Goal: Navigation & Orientation: Find specific page/section

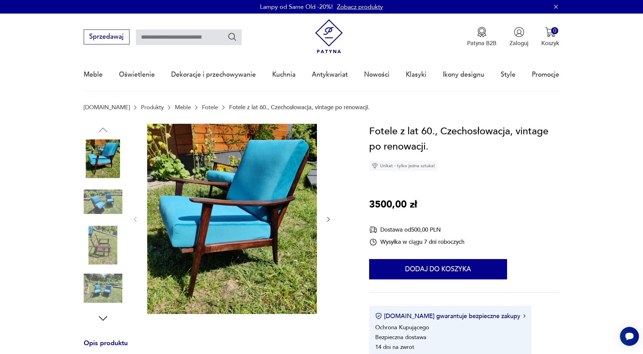
click at [102, 192] on img at bounding box center [103, 201] width 39 height 39
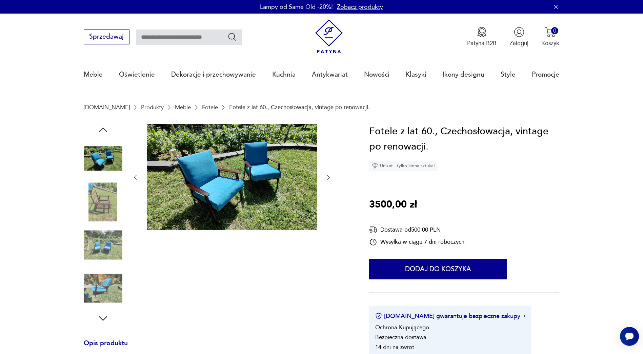
click at [102, 200] on div at bounding box center [103, 180] width 39 height 169
click at [103, 203] on img at bounding box center [103, 201] width 39 height 39
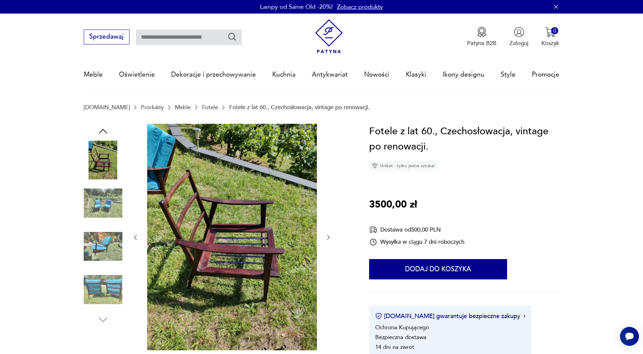
click at [103, 214] on img at bounding box center [103, 203] width 39 height 39
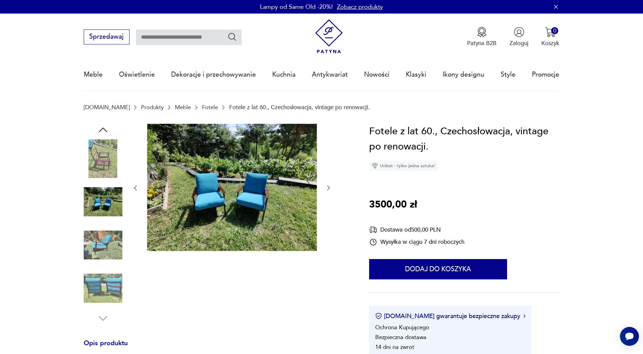
click at [106, 239] on img at bounding box center [103, 245] width 39 height 39
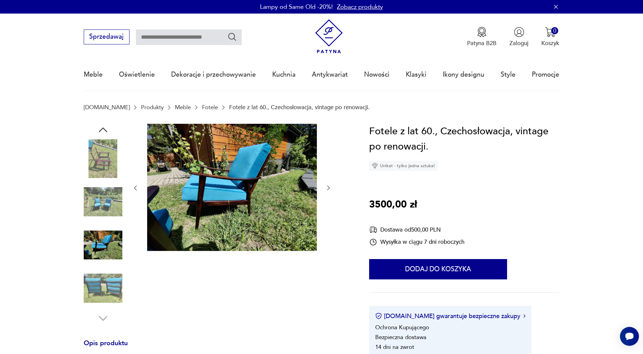
click at [96, 283] on img at bounding box center [103, 288] width 39 height 39
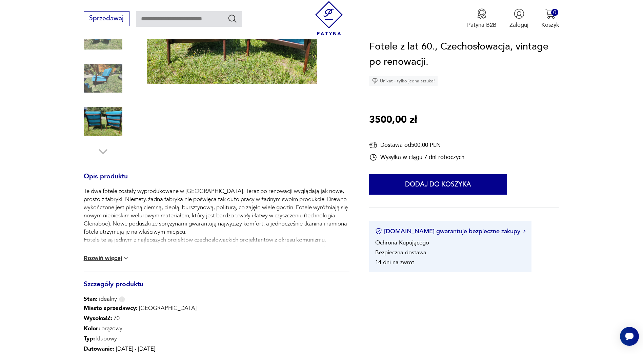
scroll to position [169, 0]
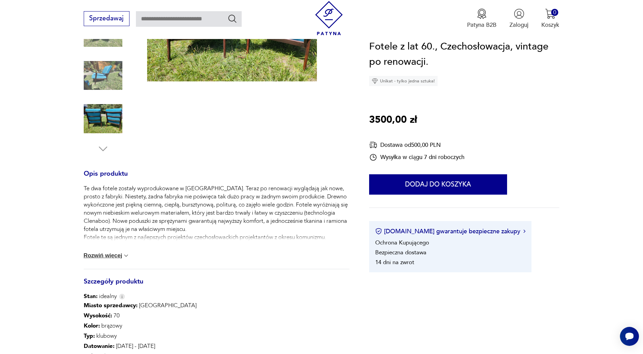
click at [106, 255] on button "Rozwiń więcej" at bounding box center [107, 255] width 46 height 7
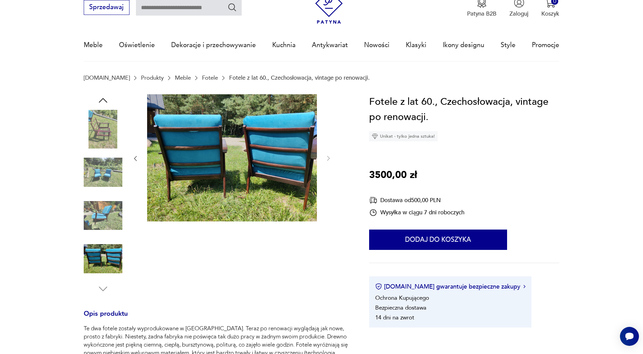
scroll to position [0, 0]
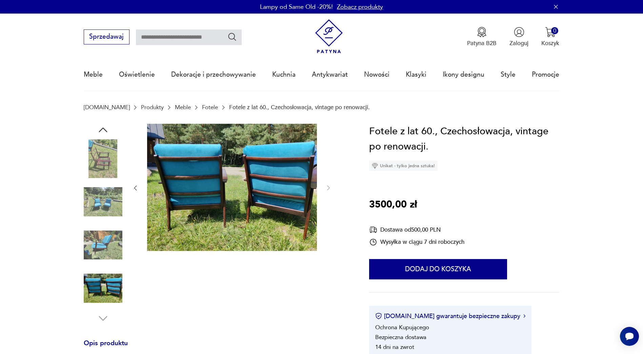
click at [98, 161] on img at bounding box center [103, 158] width 39 height 39
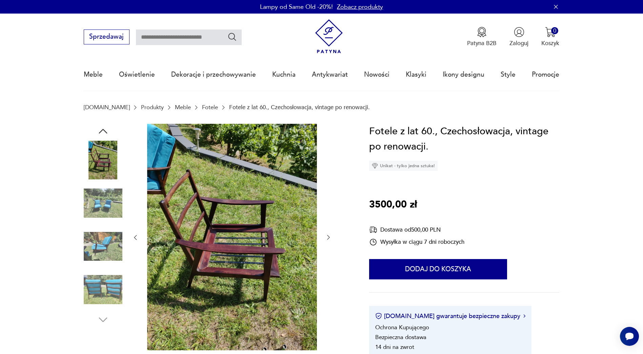
click at [195, 223] on img at bounding box center [232, 237] width 170 height 226
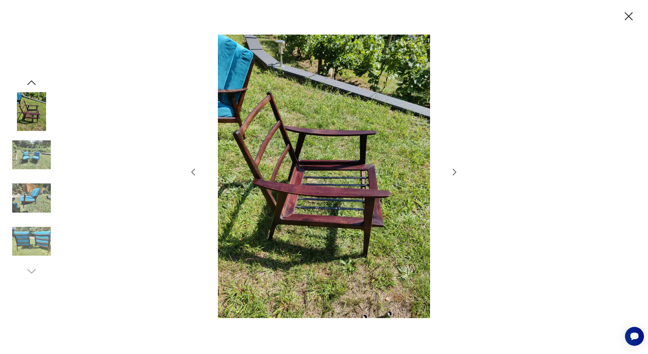
drag, startPoint x: 627, startPoint y: 17, endPoint x: 581, endPoint y: 11, distance: 46.4
click at [628, 17] on icon "button" at bounding box center [628, 16] width 14 height 14
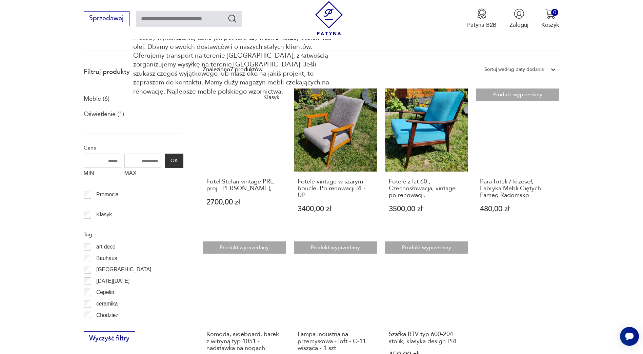
scroll to position [215, 0]
